Goal: Task Accomplishment & Management: Manage account settings

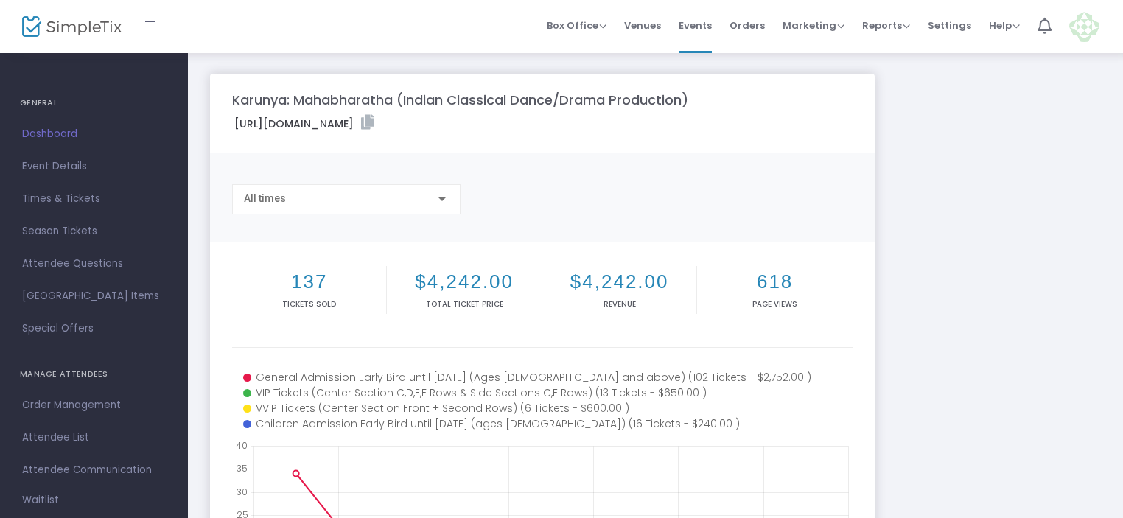
click at [57, 129] on span "Dashboard" at bounding box center [94, 134] width 144 height 19
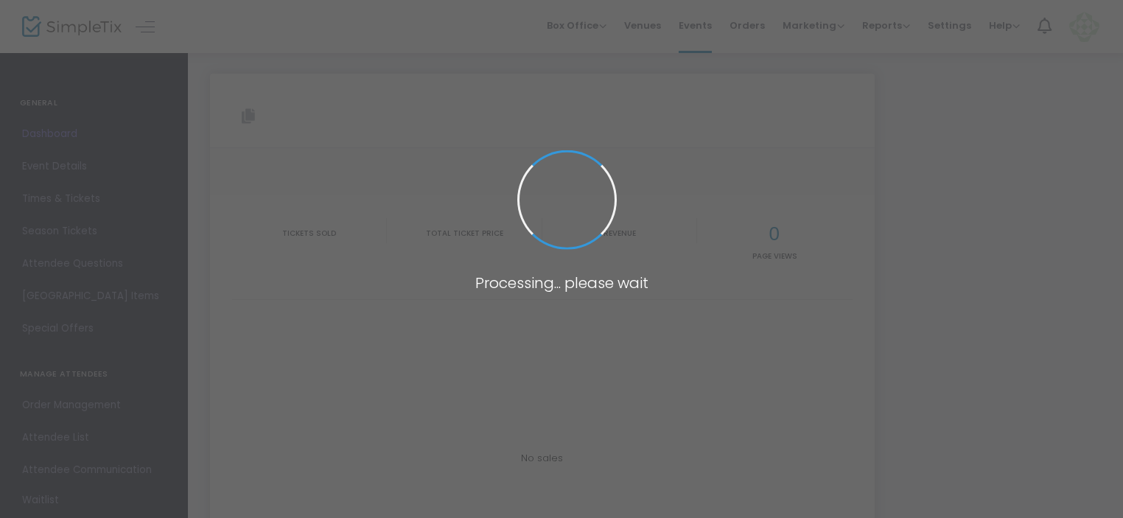
type input "[URL][DOMAIN_NAME]"
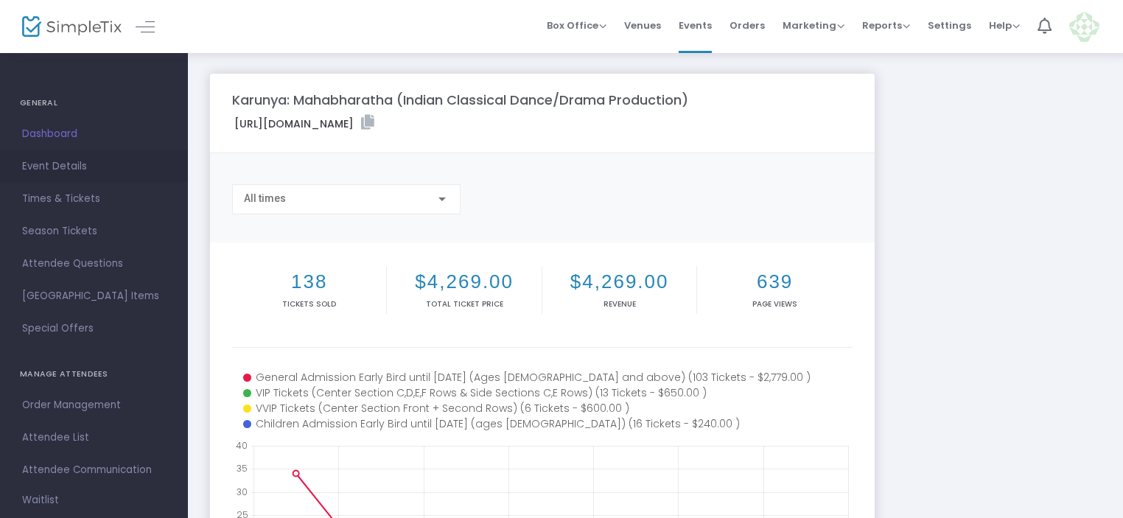
click at [58, 171] on span "Event Details" at bounding box center [94, 166] width 144 height 19
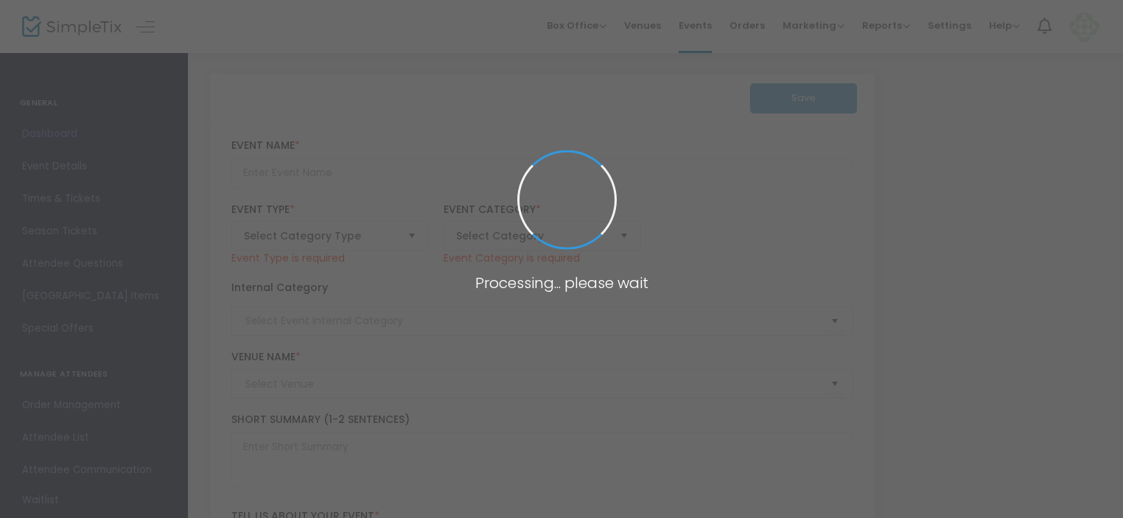
type input "Karunya: Mahabharatha (Indian Classical Dance/Drama Production)"
type textarea "Join us for an evening of Indian Classical dance and theatre! Doors open at 2:0…"
type input "Buy Tickets"
type input "[PERSON_NAME][GEOGRAPHIC_DATA] ([GEOGRAPHIC_DATA])"
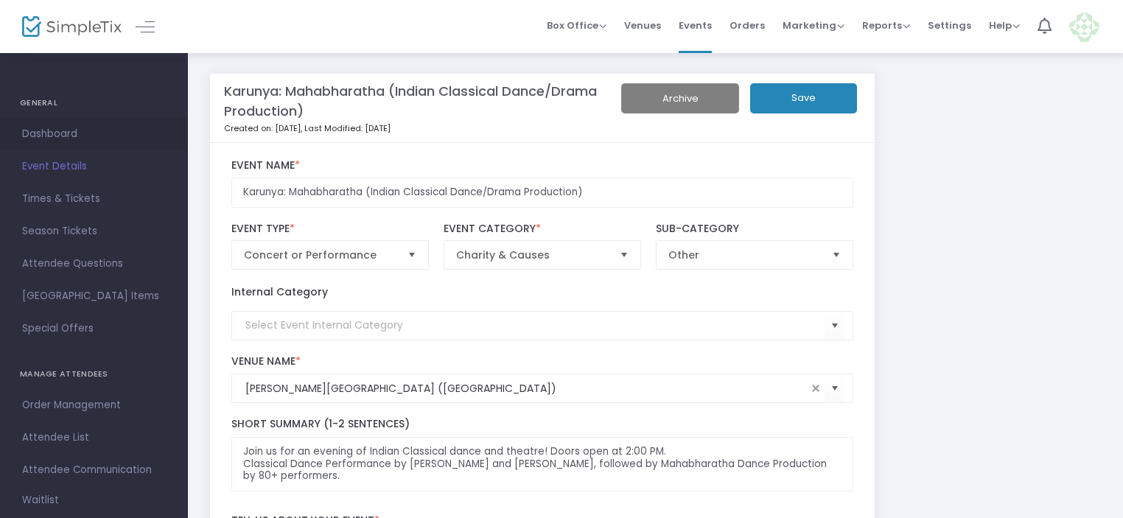
click at [47, 127] on span "Dashboard" at bounding box center [94, 134] width 144 height 19
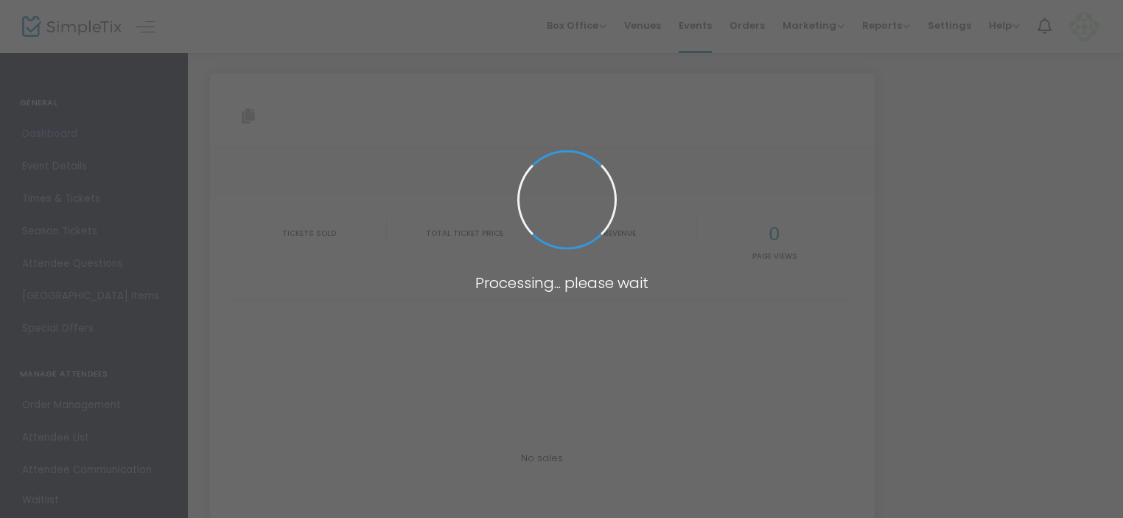
type input "[URL][DOMAIN_NAME]"
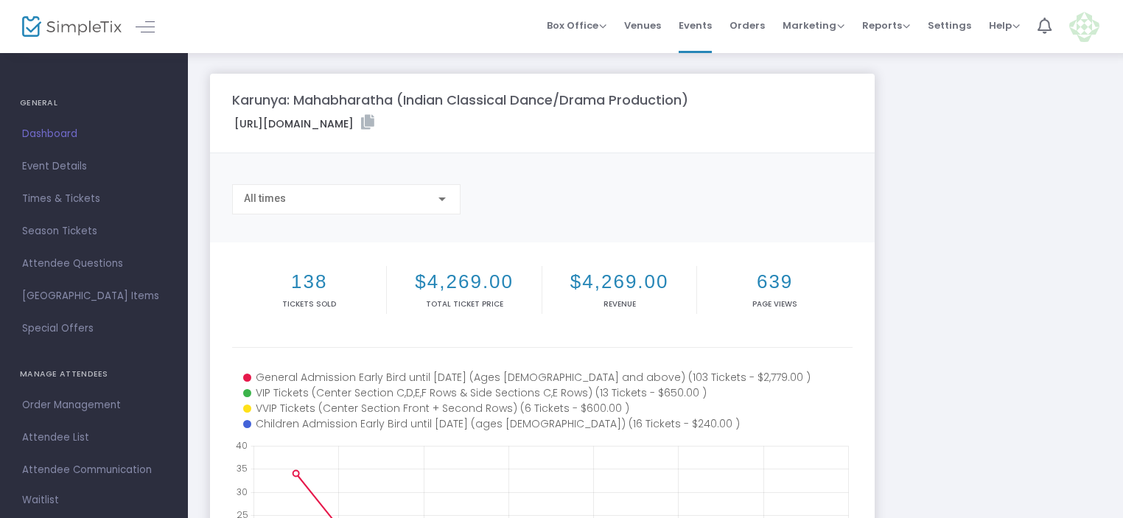
click at [52, 127] on span "Dashboard" at bounding box center [94, 134] width 144 height 19
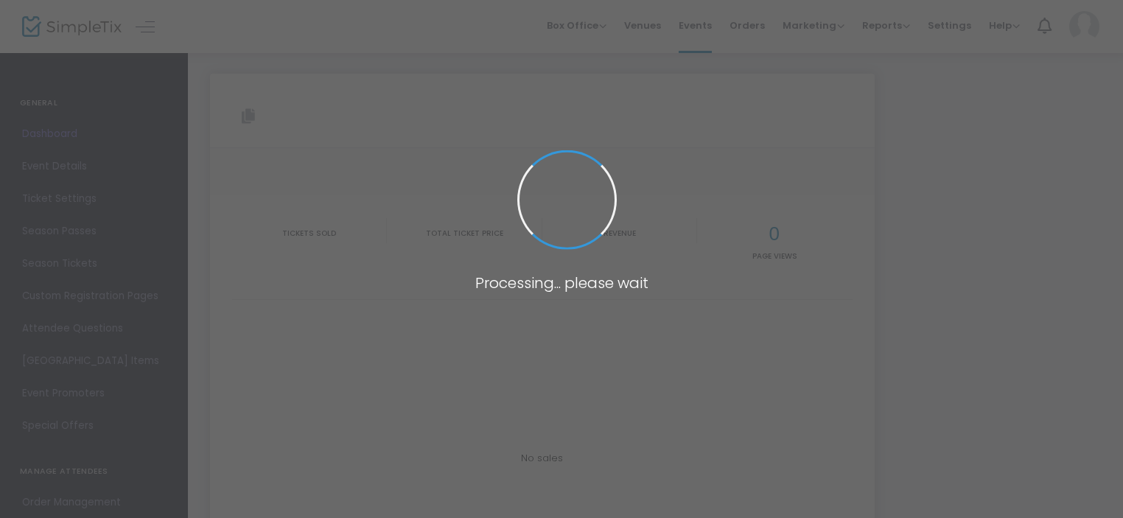
type input "[URL][DOMAIN_NAME]"
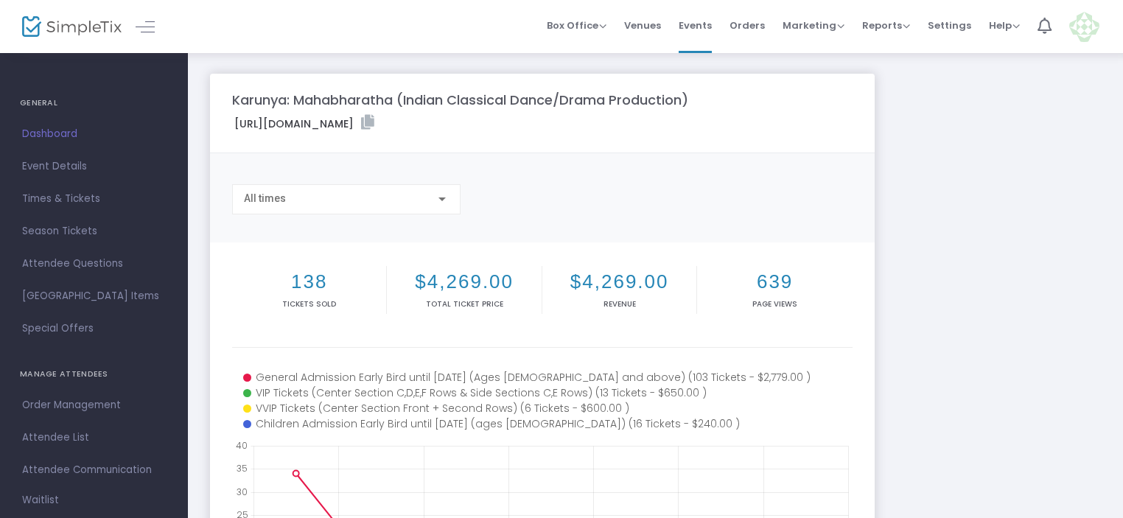
click at [52, 127] on span "Dashboard" at bounding box center [94, 134] width 144 height 19
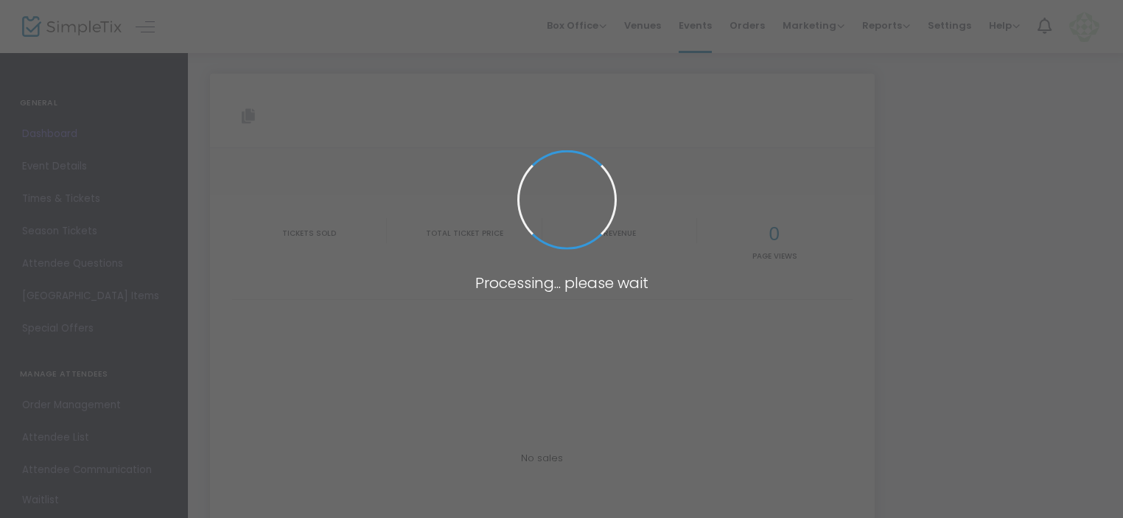
type input "[URL][DOMAIN_NAME]"
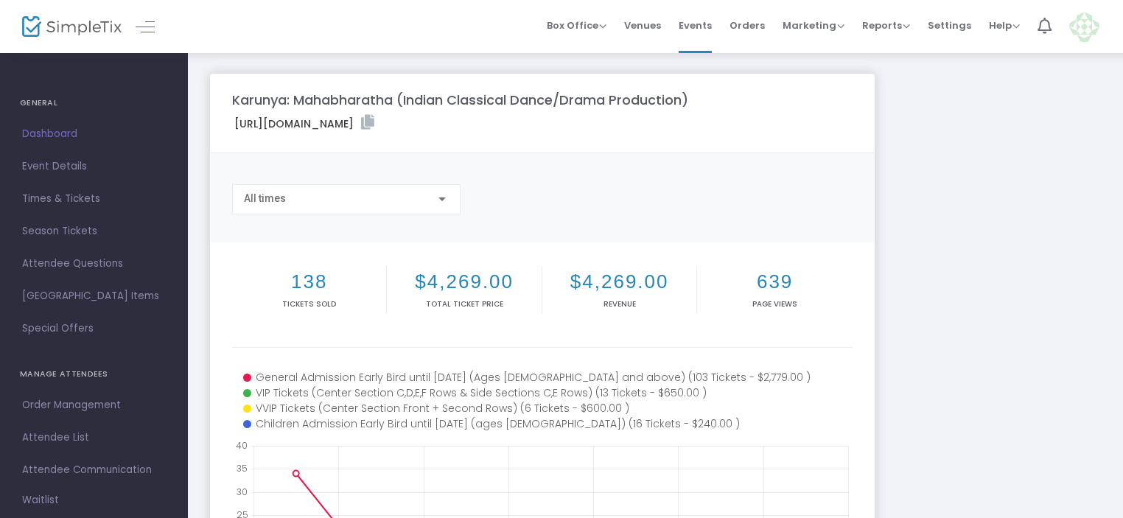
click at [38, 135] on span "Dashboard" at bounding box center [94, 134] width 144 height 19
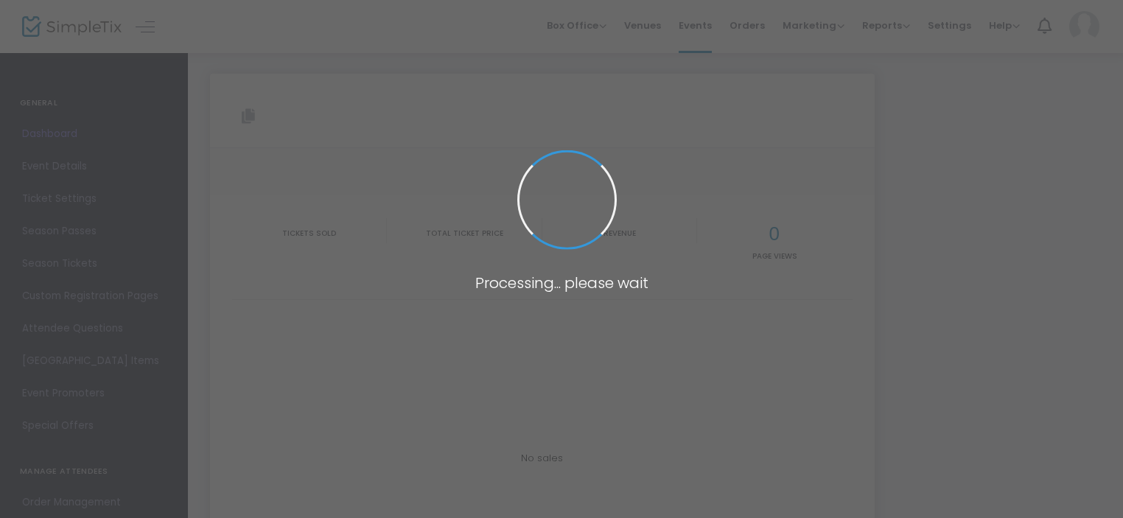
type input "[URL][DOMAIN_NAME]"
